Goal: Task Accomplishment & Management: Manage account settings

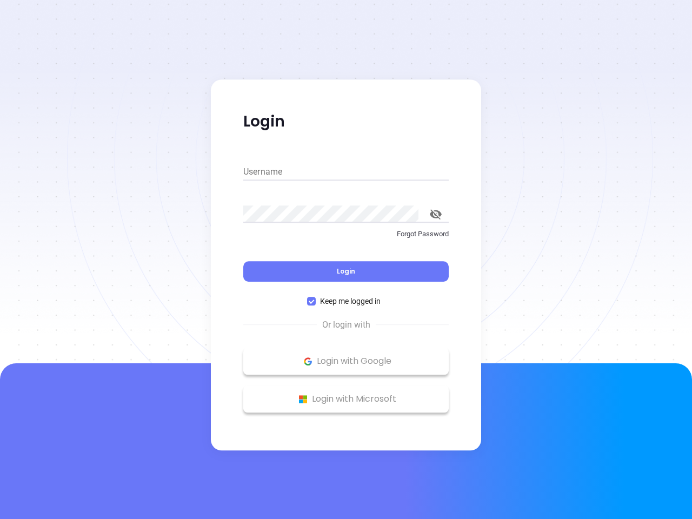
click at [346, 260] on div "Login" at bounding box center [346, 265] width 206 height 34
click at [346, 172] on input "Username" at bounding box center [346, 171] width 206 height 17
click at [436, 214] on icon "toggle password visibility" at bounding box center [436, 214] width 12 height 10
click at [346, 272] on span "Login" at bounding box center [346, 271] width 18 height 9
click at [346, 301] on span "Keep me logged in" at bounding box center [350, 301] width 69 height 12
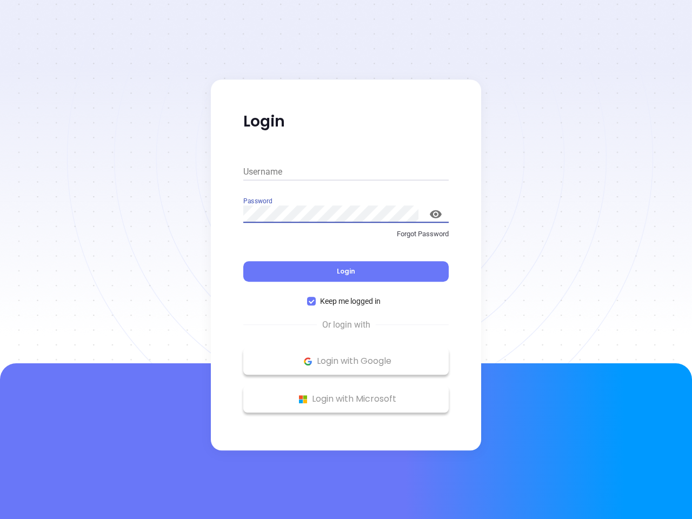
click at [316, 301] on input "Keep me logged in" at bounding box center [311, 301] width 9 height 9
checkbox input "false"
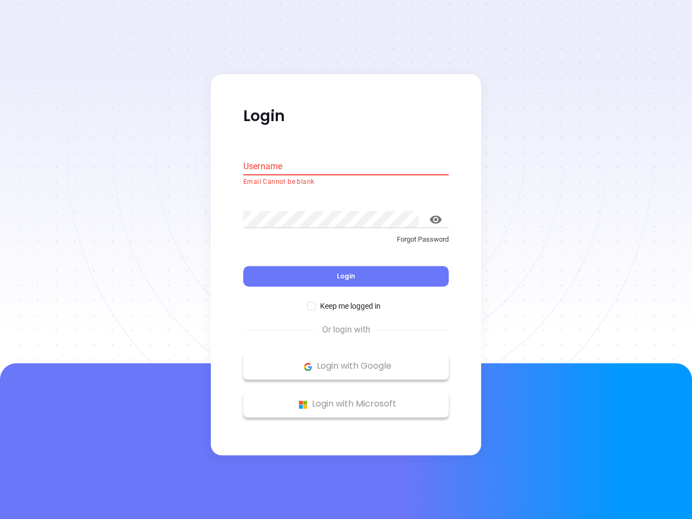
click at [346, 361] on p "Login with Google" at bounding box center [346, 367] width 195 height 16
click at [346, 399] on p "Login with Microsoft" at bounding box center [346, 405] width 195 height 16
